Goal: Task Accomplishment & Management: Use online tool/utility

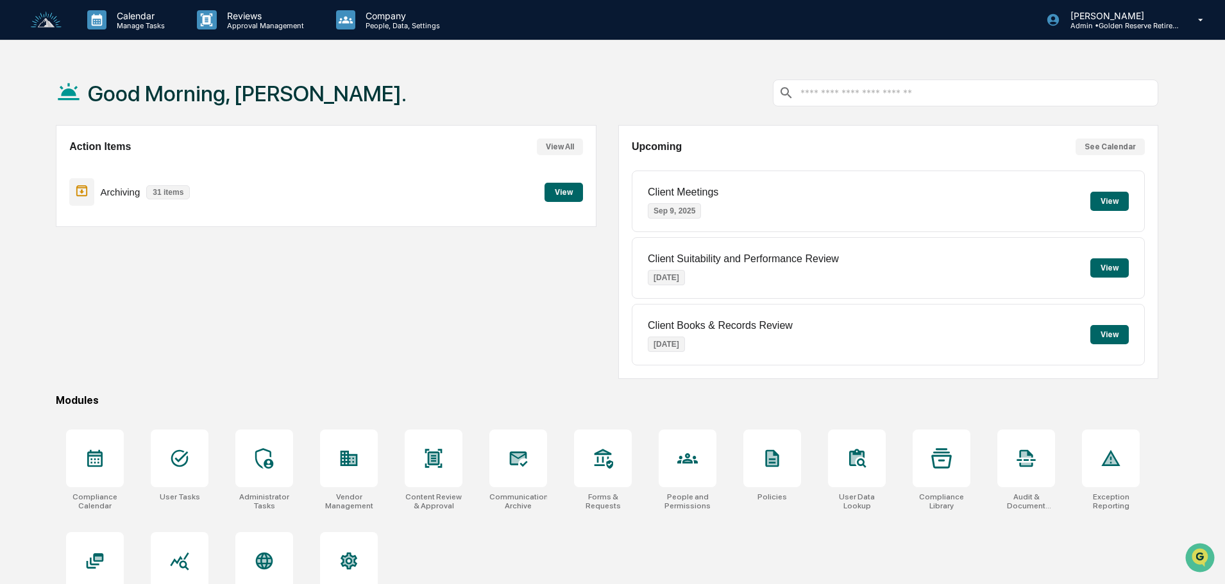
click at [550, 198] on button "View" at bounding box center [563, 192] width 38 height 19
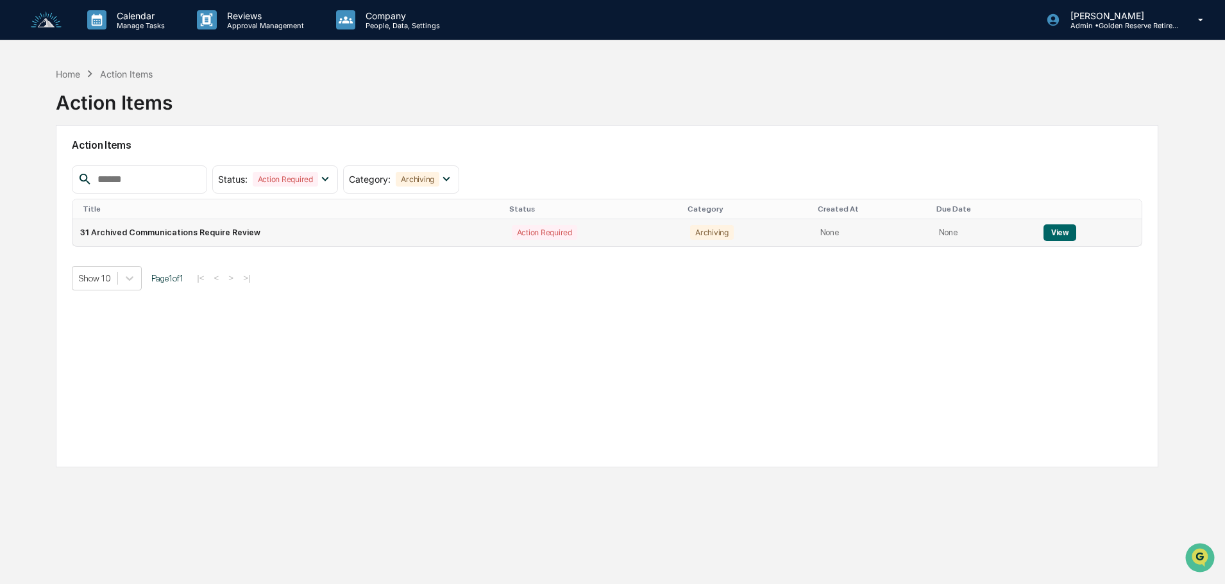
click at [1058, 229] on button "View" at bounding box center [1059, 232] width 33 height 17
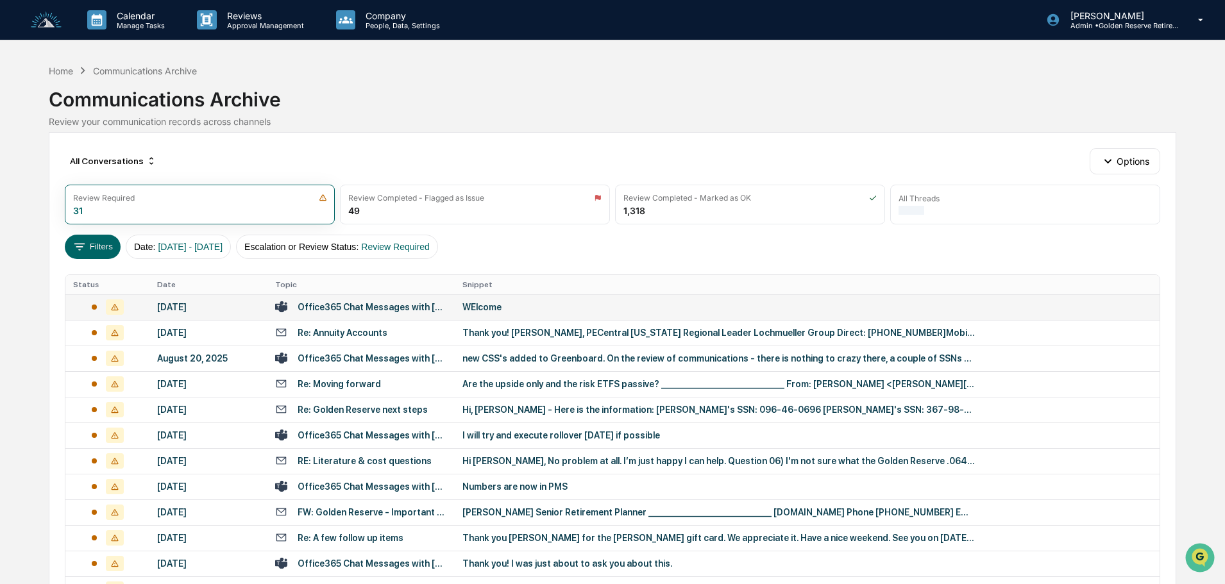
click at [505, 314] on td "WElcome" at bounding box center [807, 307] width 705 height 26
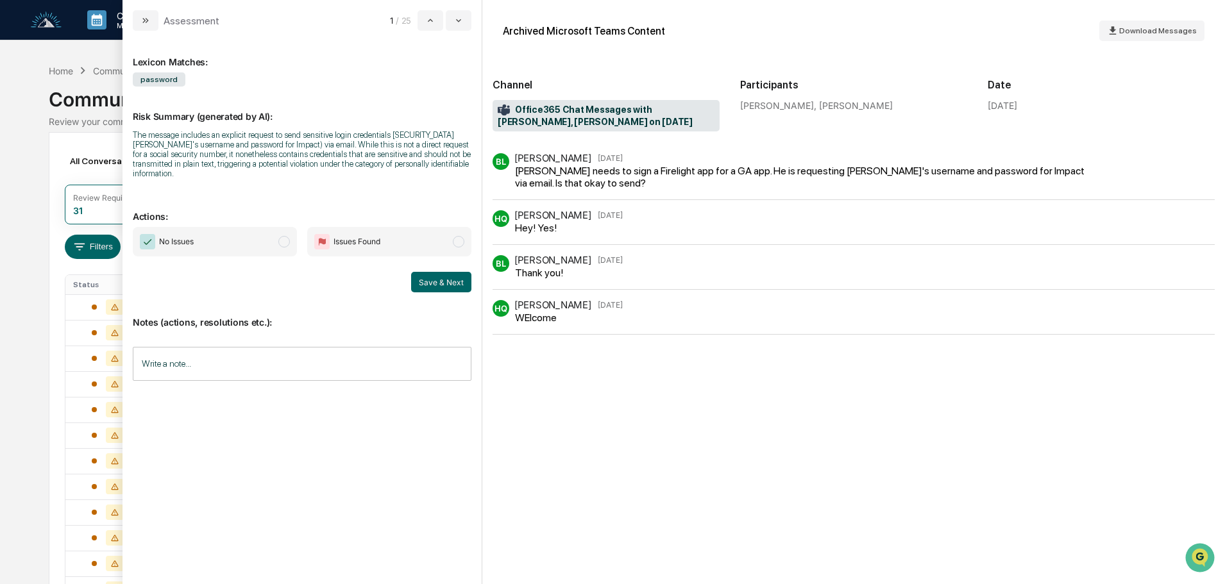
click at [249, 237] on span "No Issues" at bounding box center [215, 242] width 164 height 30
click at [430, 276] on button "Save & Next" at bounding box center [441, 282] width 60 height 21
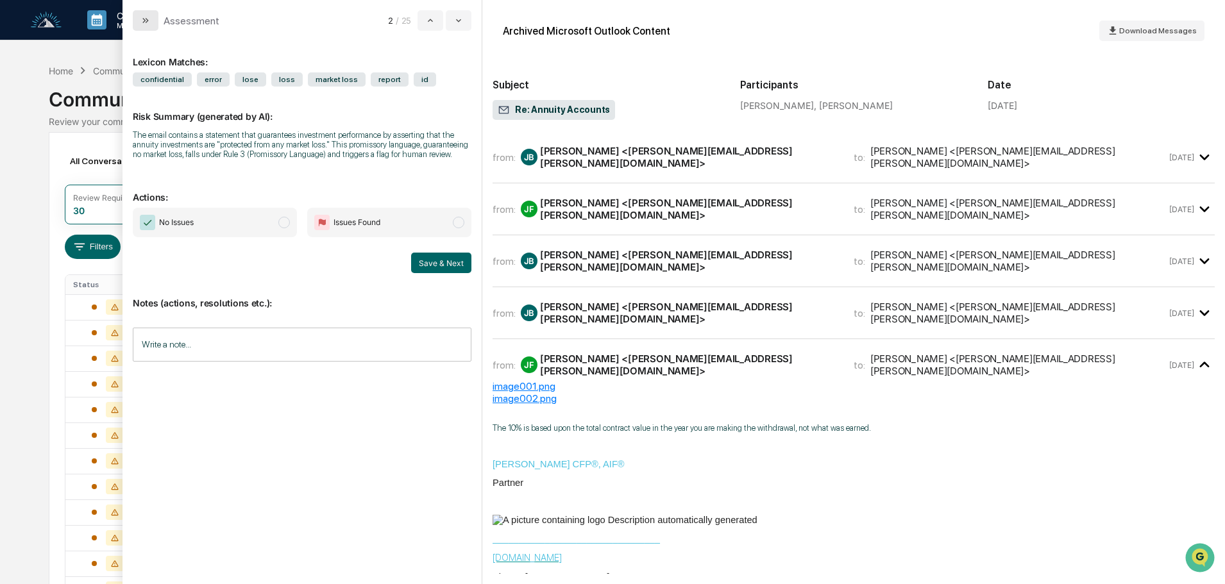
click at [153, 21] on button "modal" at bounding box center [146, 20] width 26 height 21
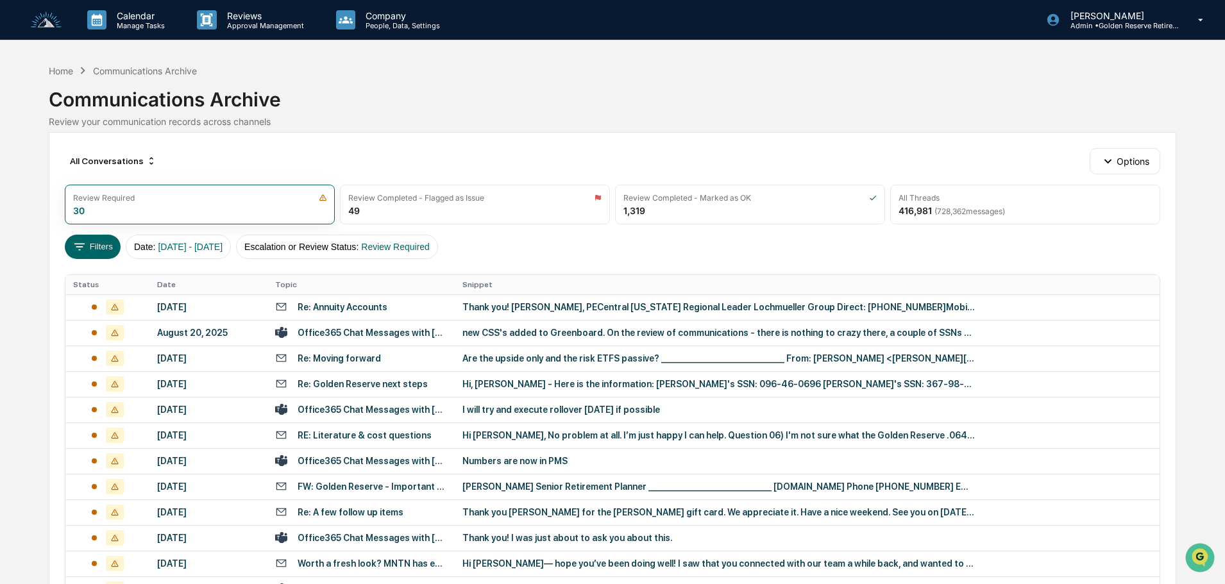
click at [999, 183] on div "All Conversations Options Review Required 30 Review Completed - Flagged as Issu…" at bounding box center [612, 570] width 1127 height 877
click at [995, 207] on span "( 728,362 messages)" at bounding box center [969, 212] width 71 height 10
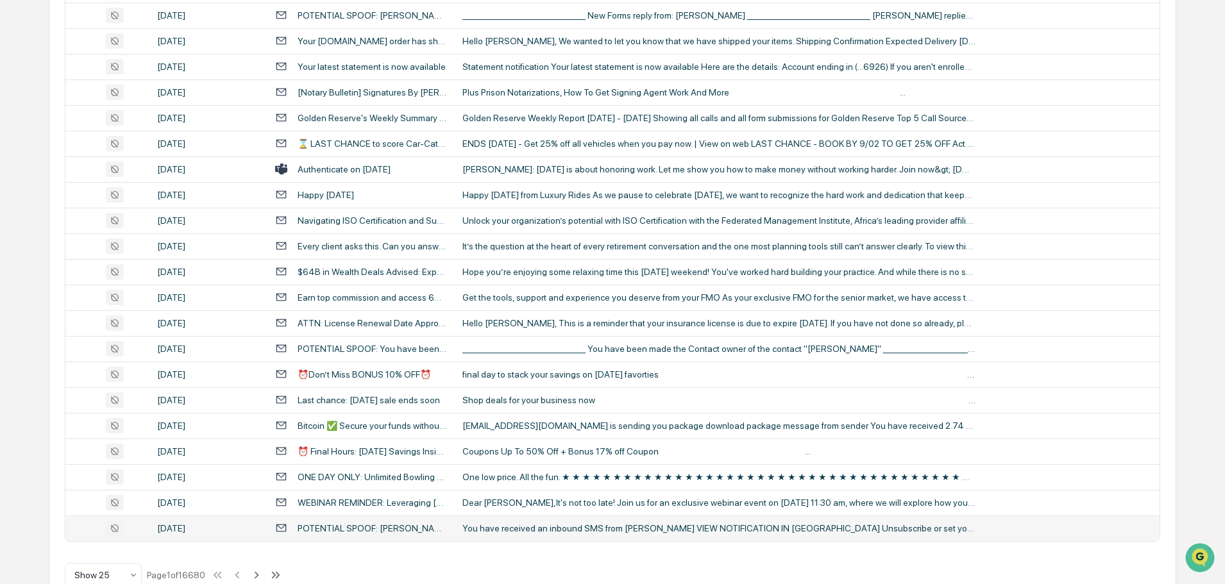
scroll to position [425, 0]
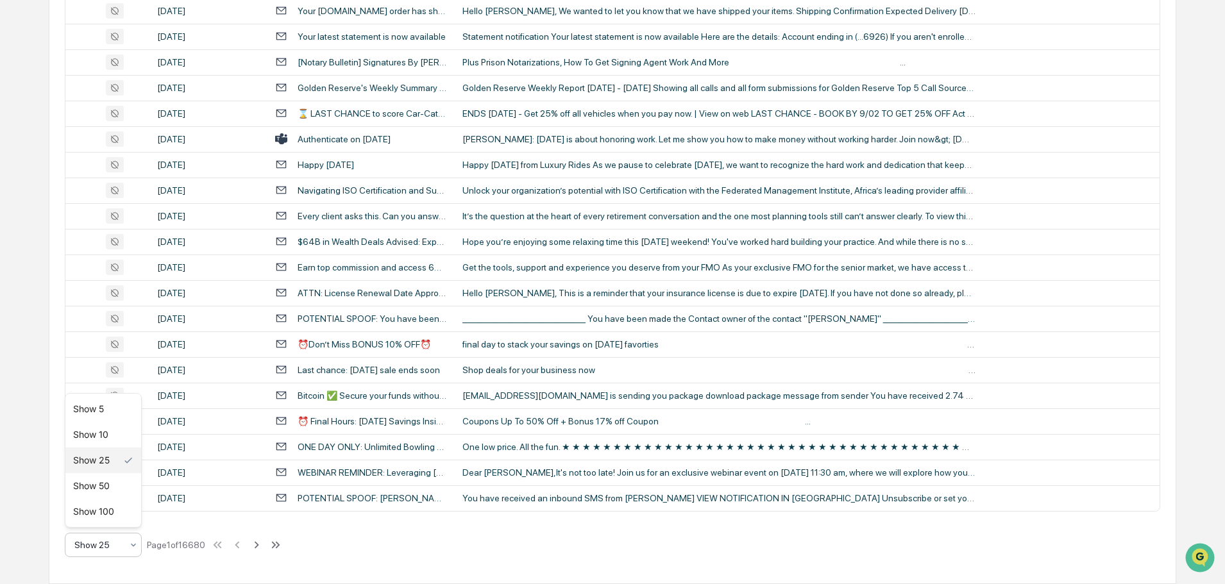
click at [110, 544] on div at bounding box center [97, 545] width 47 height 13
click at [101, 515] on div "Show 100" at bounding box center [103, 512] width 76 height 26
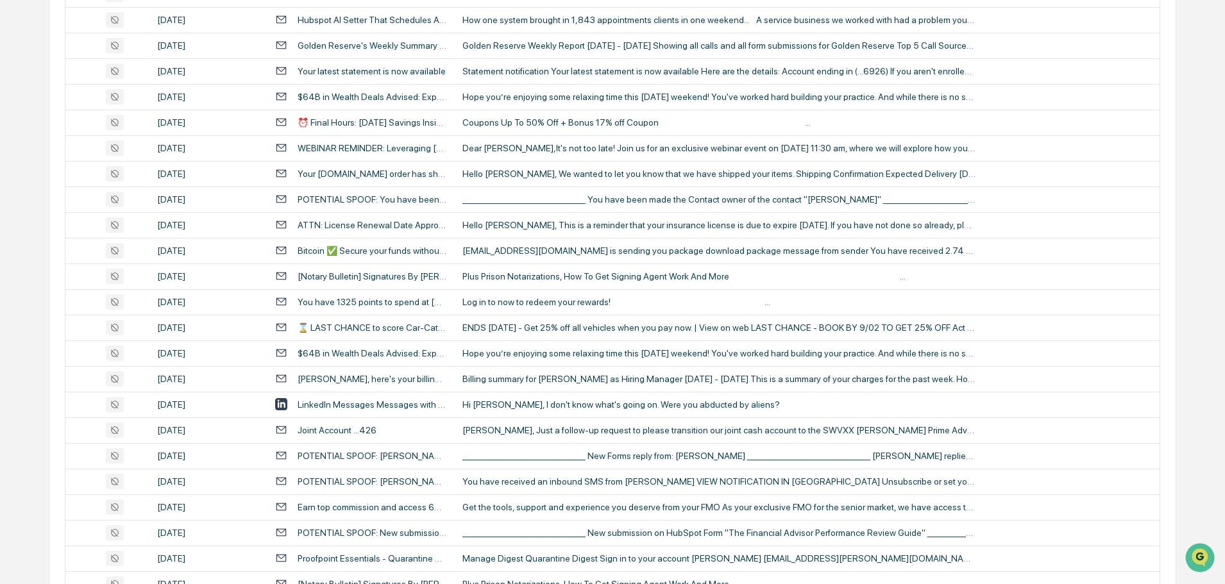
scroll to position [1667, 0]
